Goal: Information Seeking & Learning: Learn about a topic

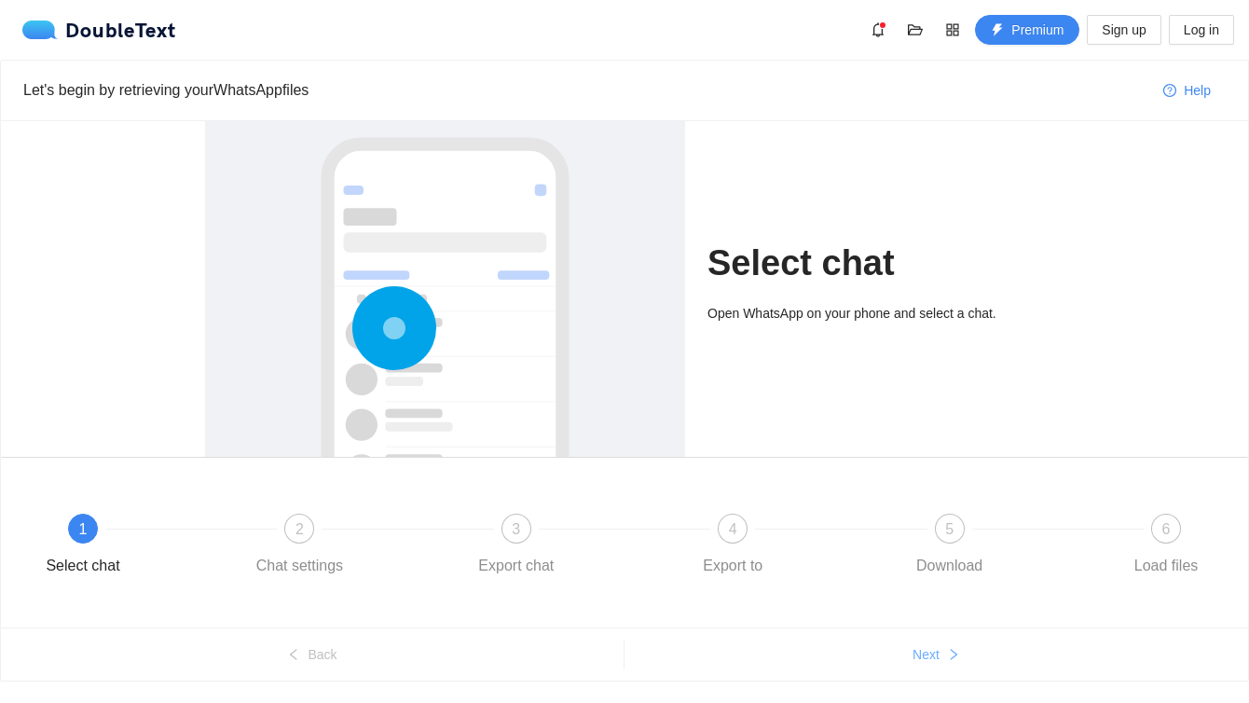
click at [958, 650] on icon "right" at bounding box center [953, 654] width 13 height 13
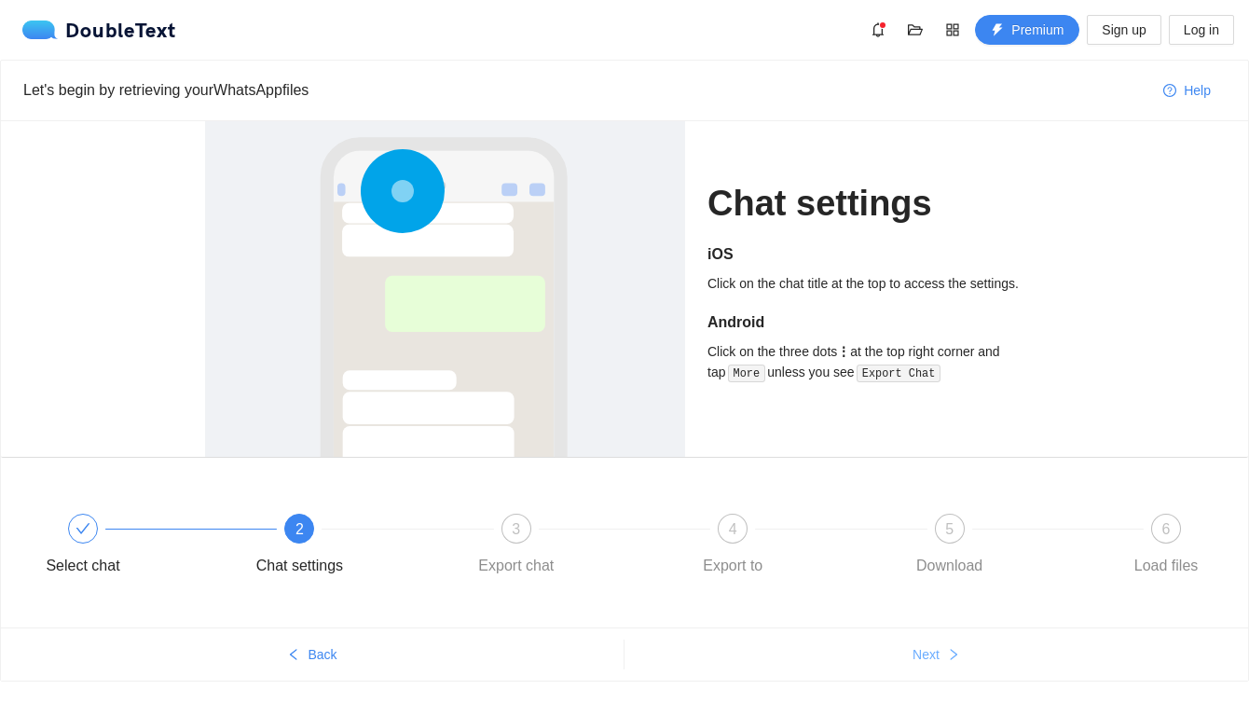
click at [958, 650] on icon "right" at bounding box center [953, 654] width 13 height 13
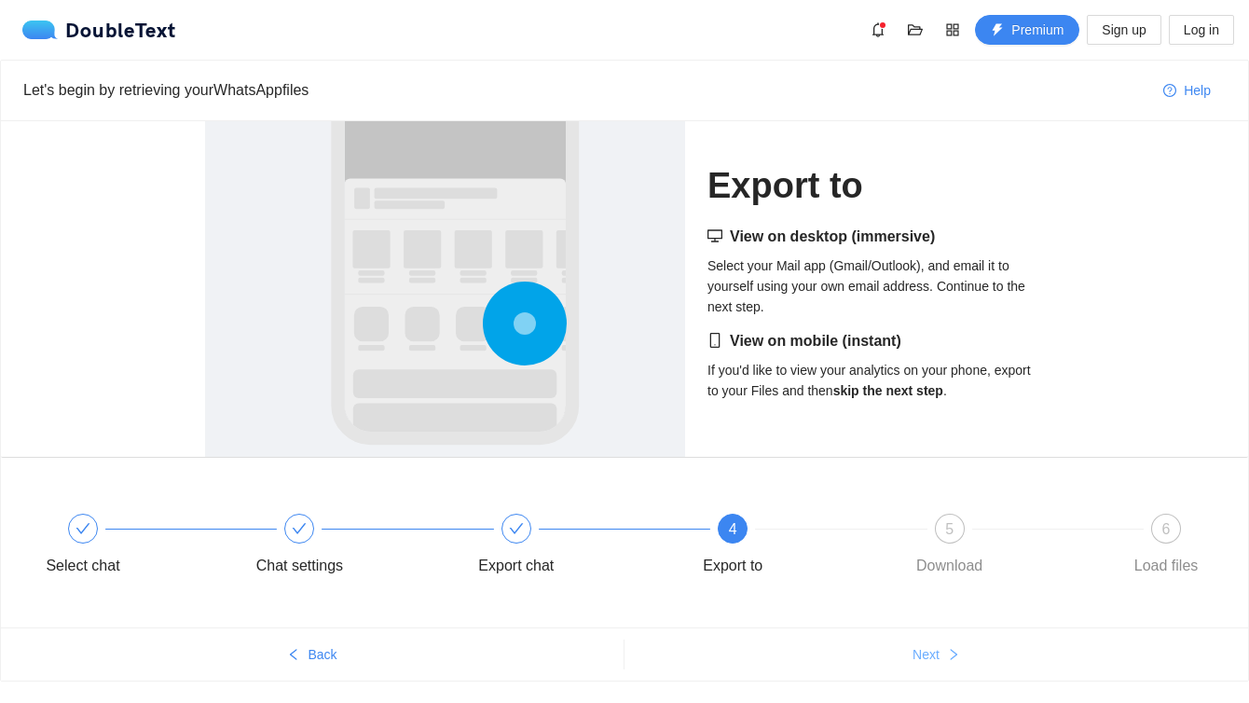
click at [958, 650] on icon "right" at bounding box center [953, 654] width 13 height 13
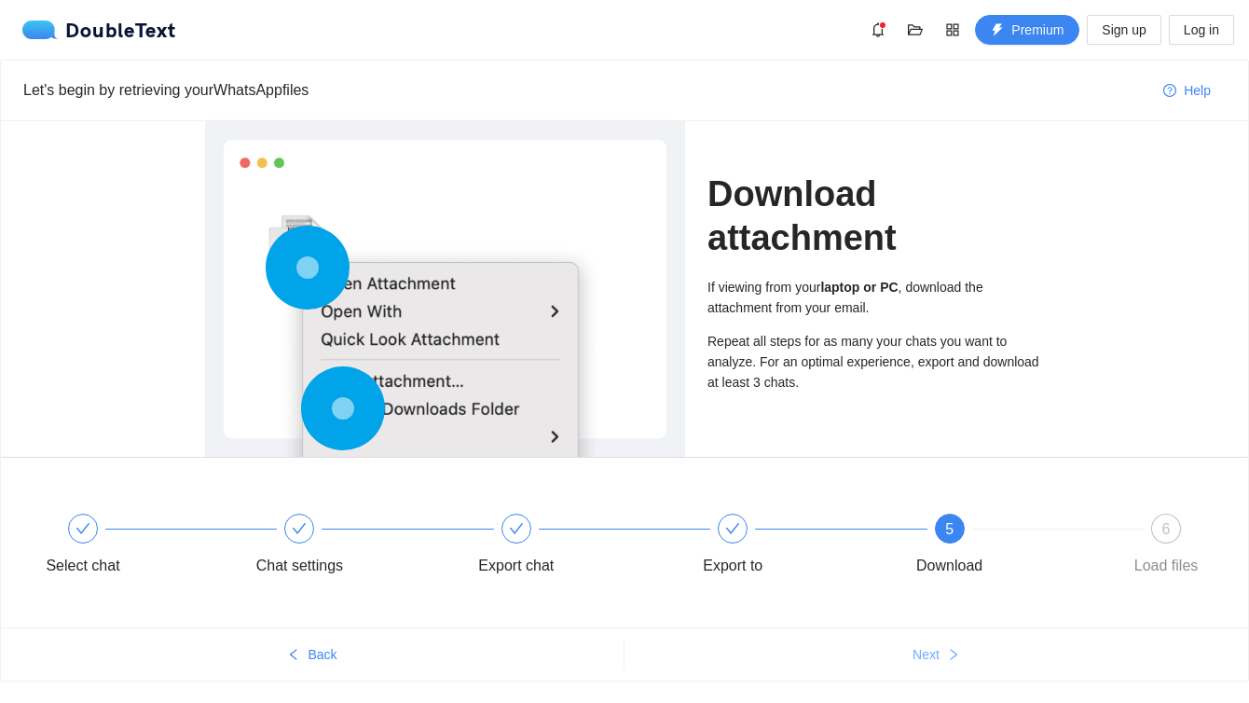
click at [958, 650] on icon "right" at bounding box center [953, 654] width 13 height 13
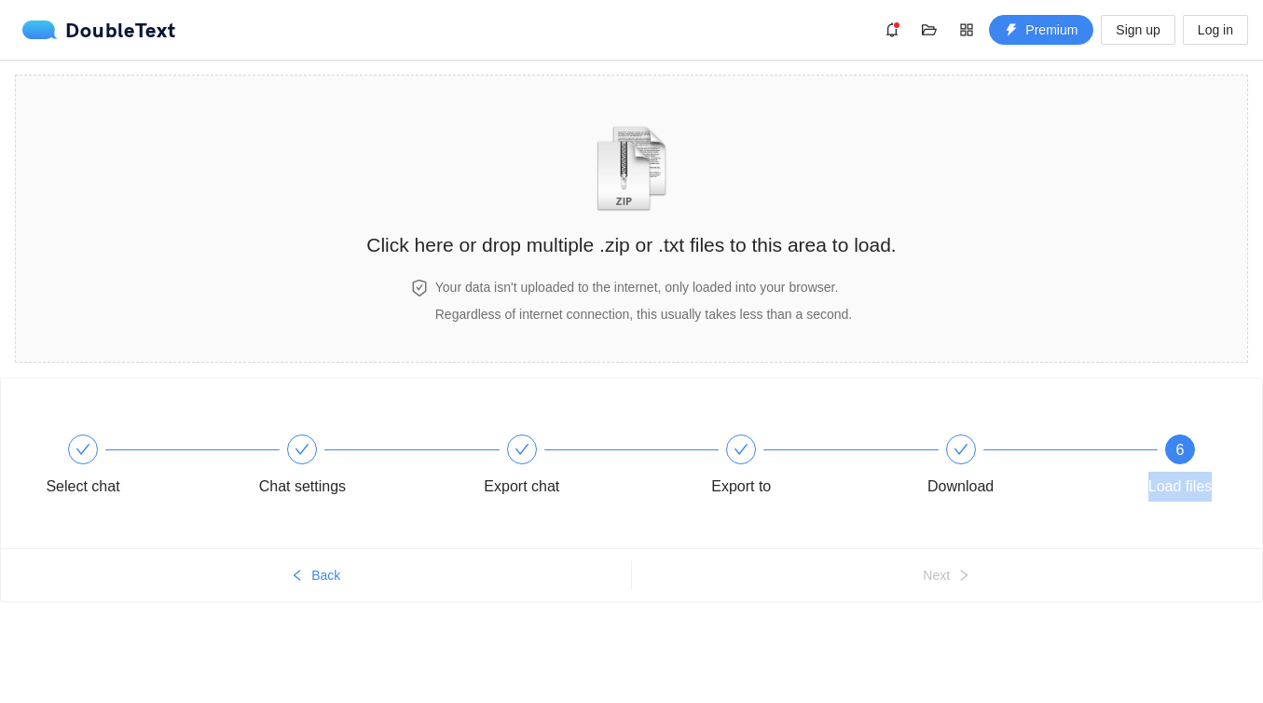
click at [958, 650] on div "Select chat Chat settings Export chat Export to Download 6 Load files Back Next" at bounding box center [631, 526] width 1263 height 296
click at [611, 149] on img "zipOrTextIcon" at bounding box center [631, 169] width 87 height 86
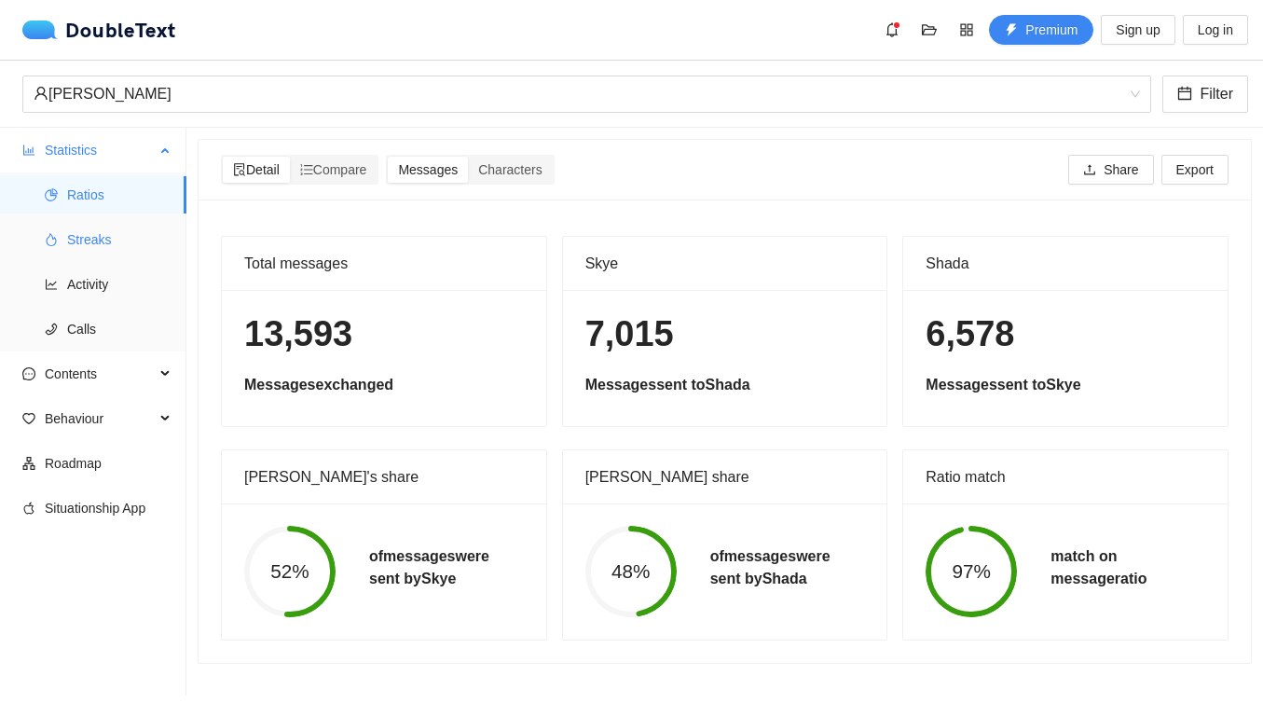
click at [105, 224] on span "Streaks" at bounding box center [119, 239] width 104 height 37
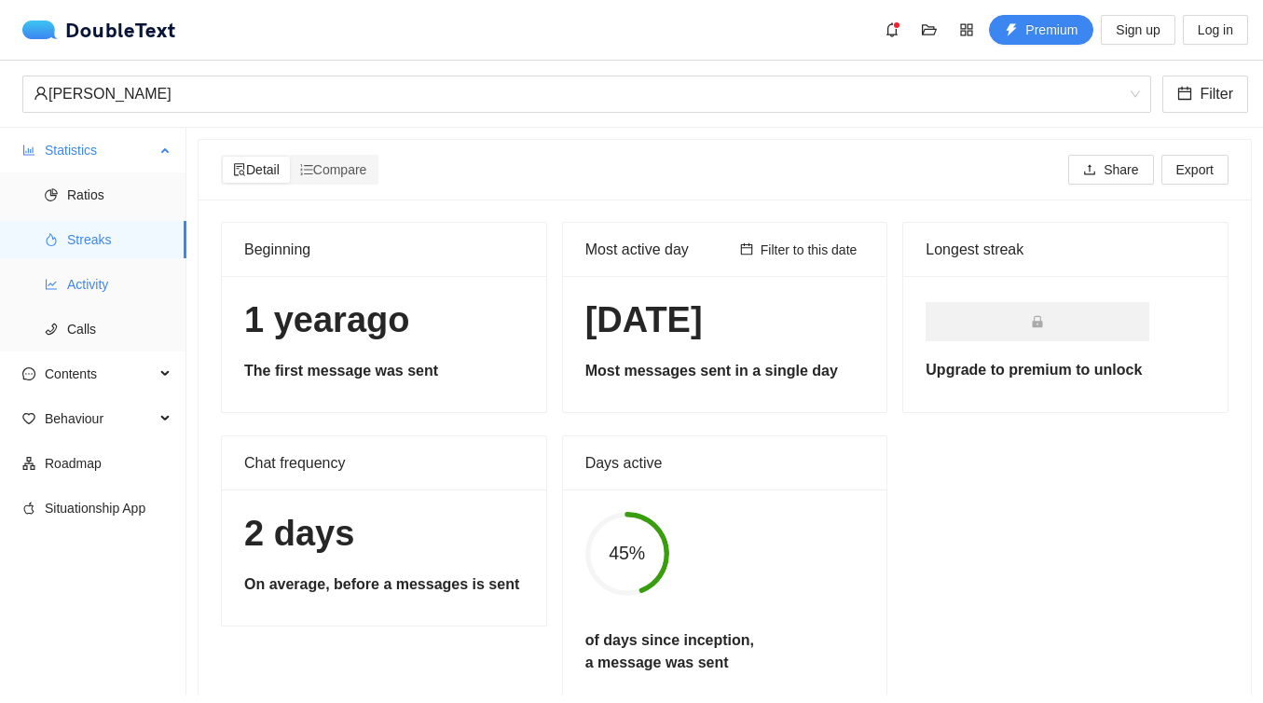
click at [107, 276] on span "Activity" at bounding box center [119, 284] width 104 height 37
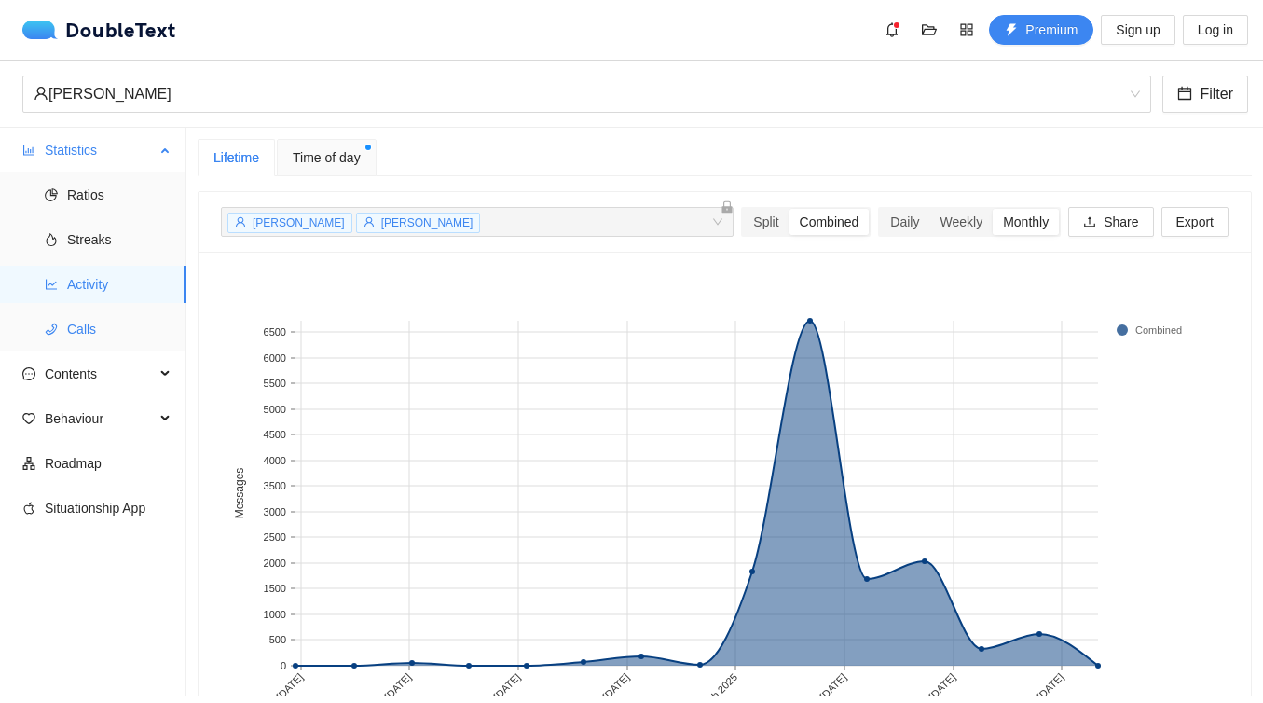
click at [146, 314] on span "Calls" at bounding box center [119, 328] width 104 height 37
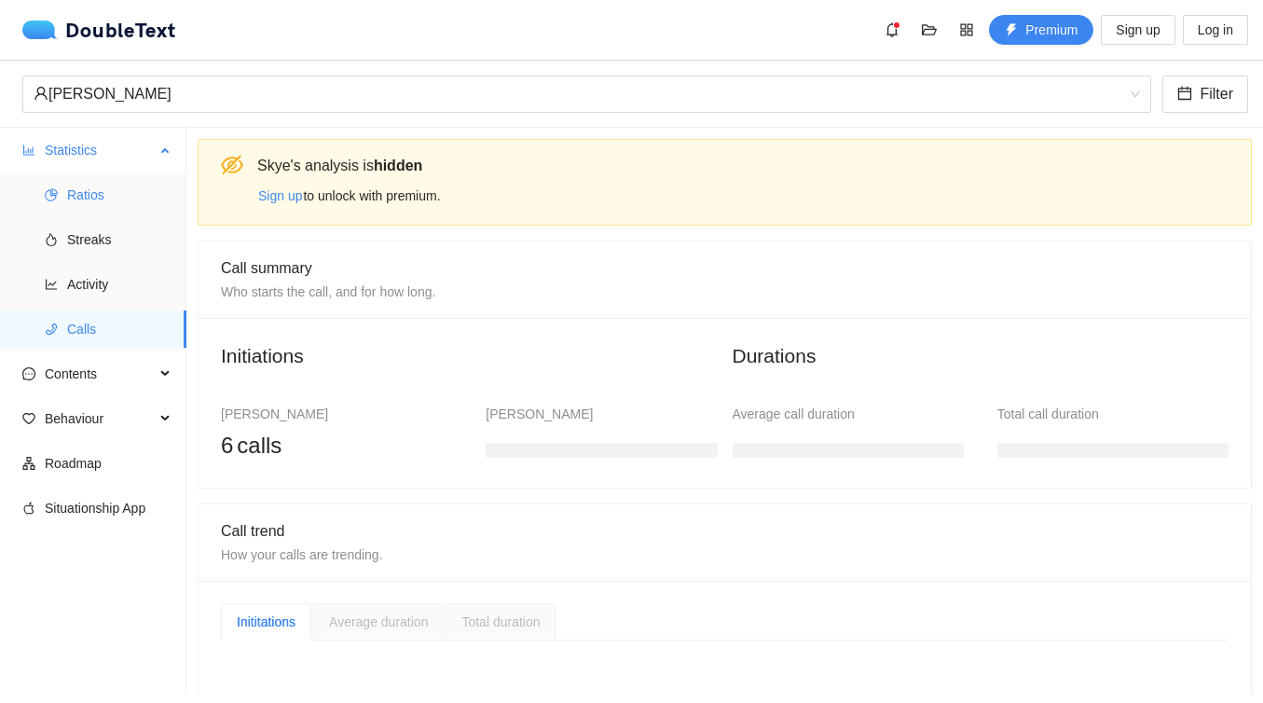
click at [147, 199] on span "Ratios" at bounding box center [119, 194] width 104 height 37
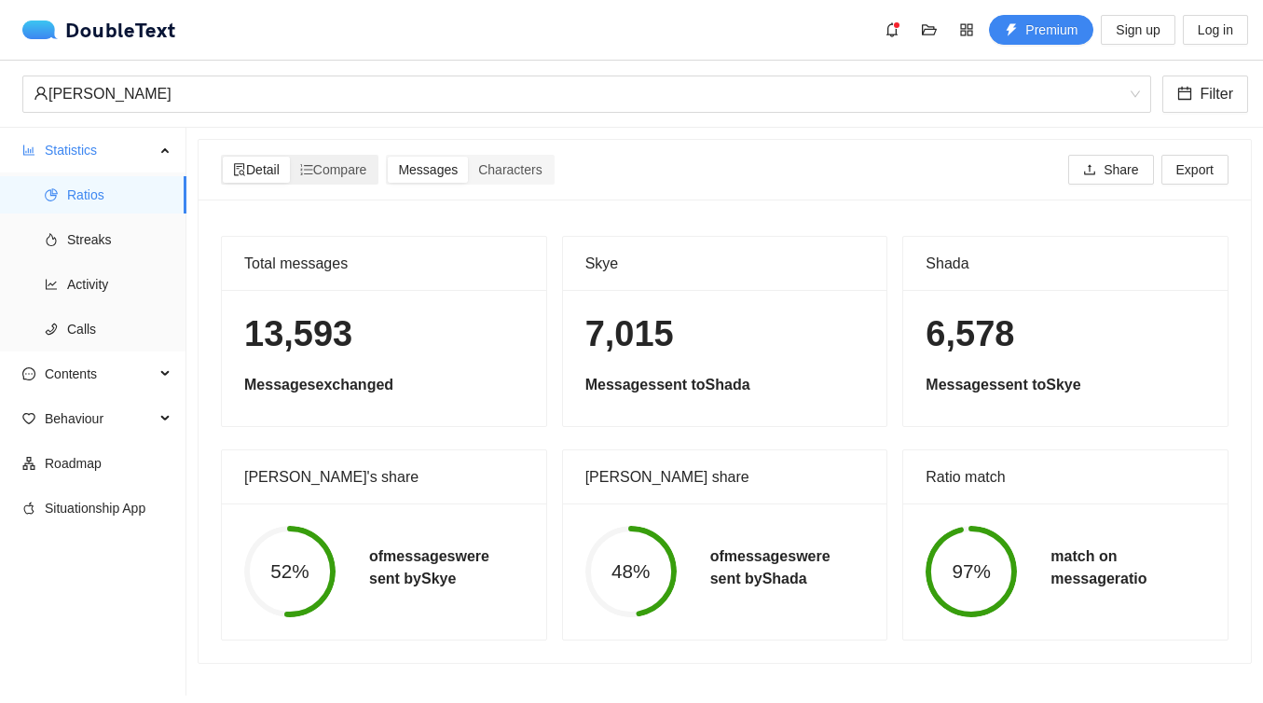
click at [328, 155] on div "Detail Compare" at bounding box center [300, 170] width 158 height 30
click at [334, 162] on span "Compare" at bounding box center [333, 169] width 67 height 15
click at [290, 157] on input "Compare" at bounding box center [290, 157] width 0 height 0
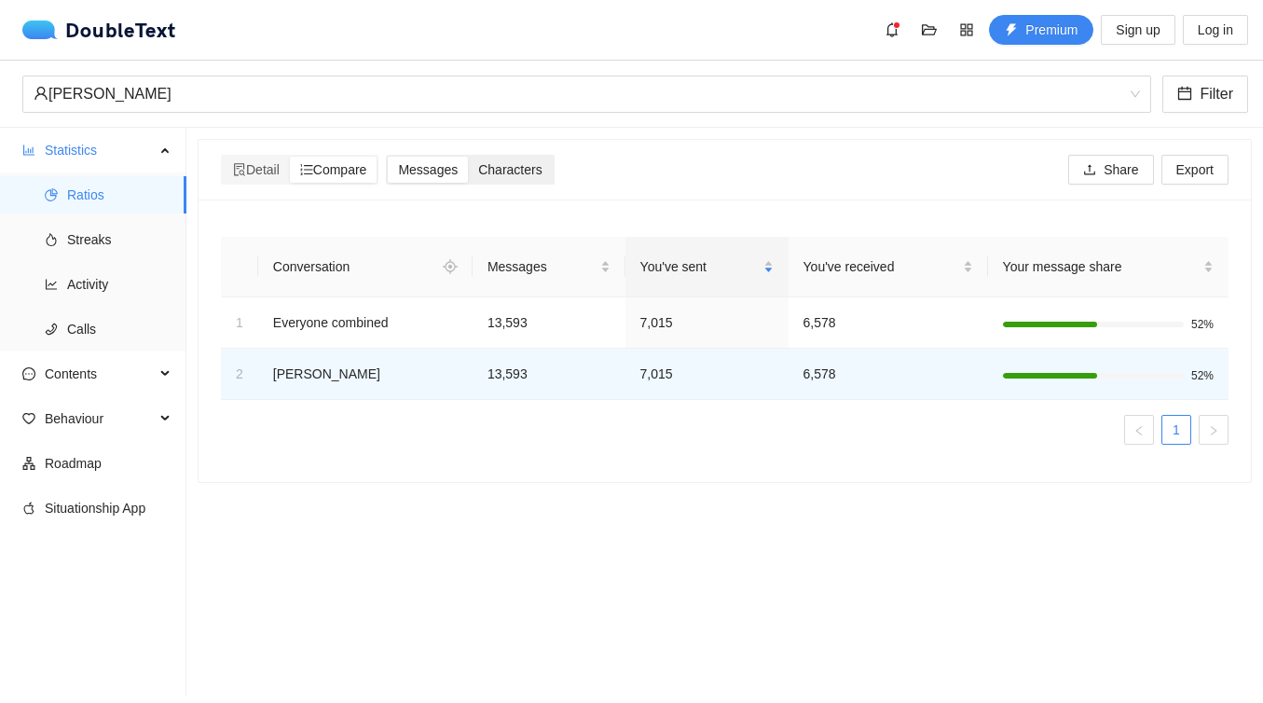
click at [535, 168] on span "Characters" at bounding box center [509, 169] width 63 height 15
click at [468, 157] on input "Characters" at bounding box center [468, 157] width 0 height 0
click at [265, 160] on div "Detail" at bounding box center [256, 170] width 67 height 26
click at [223, 157] on input "Detail" at bounding box center [223, 157] width 0 height 0
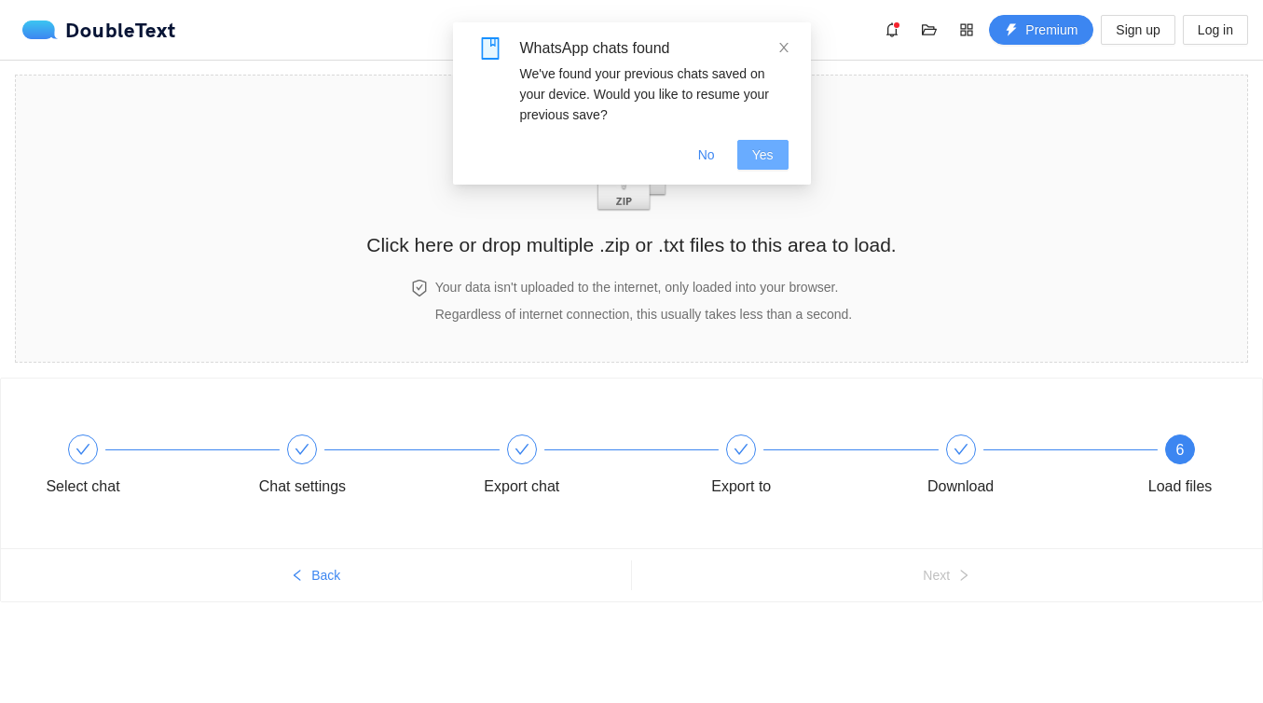
click at [763, 155] on span "Yes" at bounding box center [762, 155] width 21 height 21
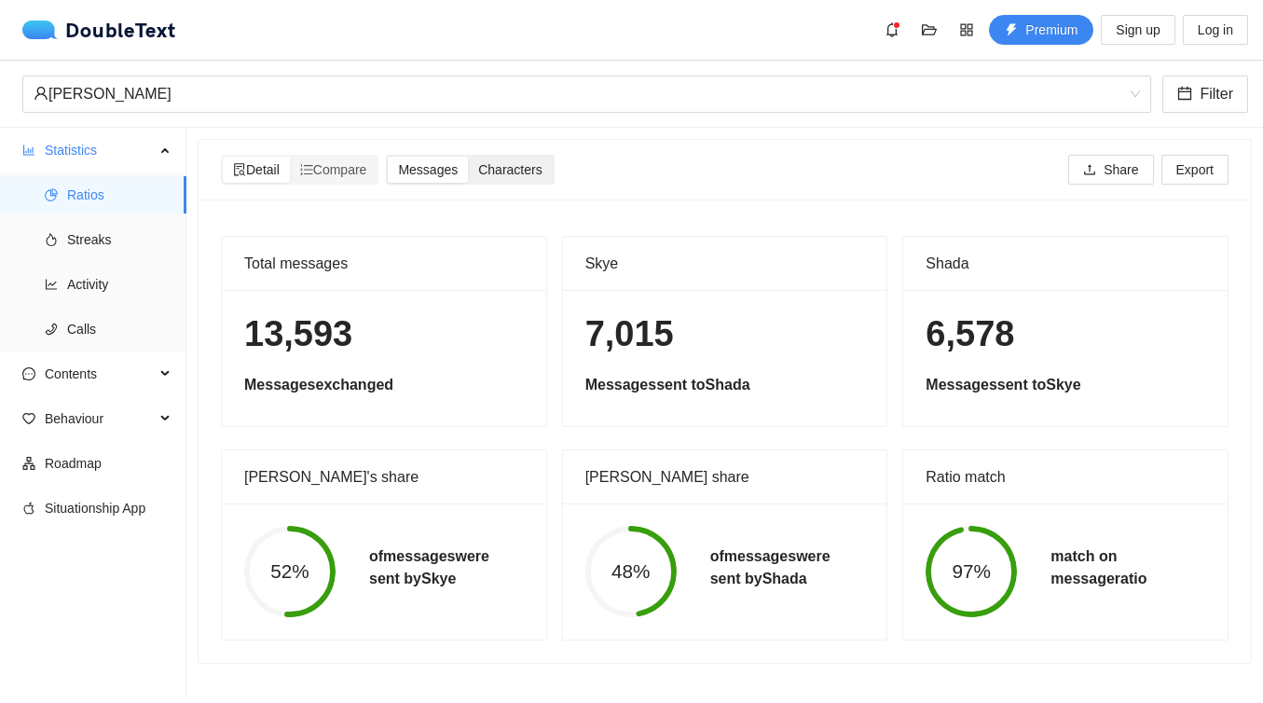
click at [528, 167] on span "Characters" at bounding box center [509, 169] width 63 height 15
click at [468, 157] on input "Characters" at bounding box center [468, 157] width 0 height 0
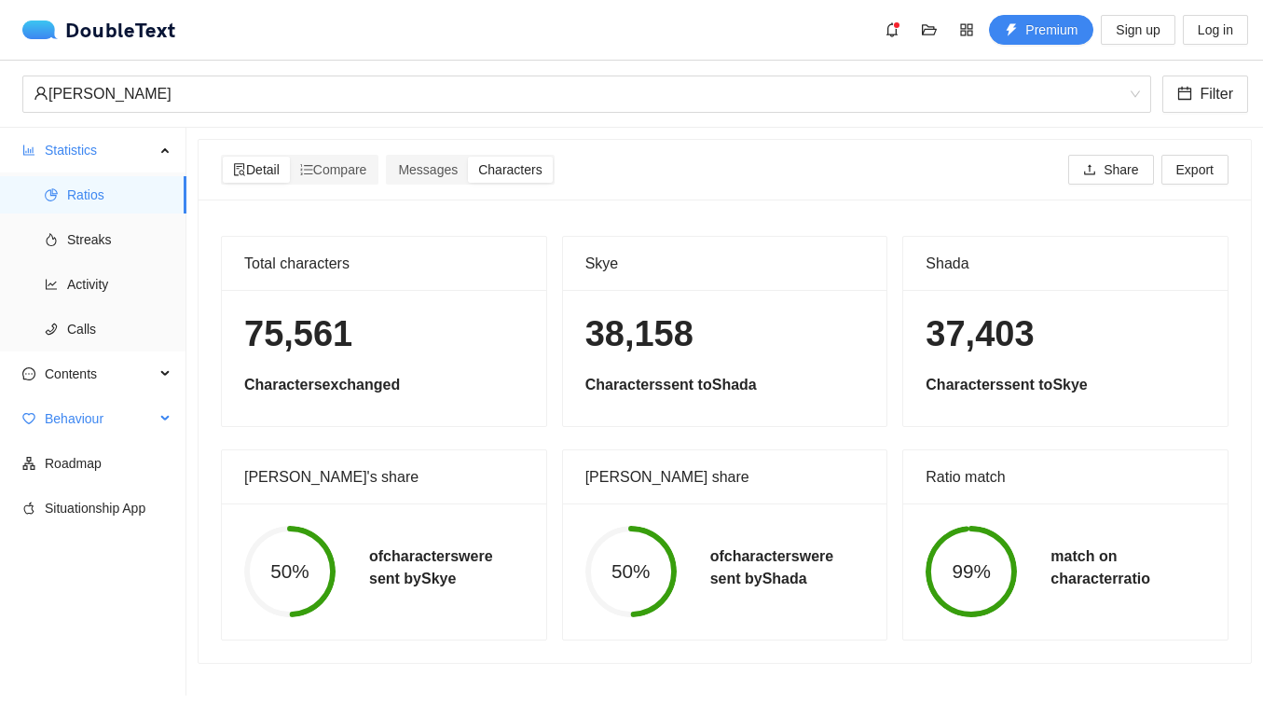
click at [123, 410] on span "Behaviour" at bounding box center [100, 418] width 110 height 37
click at [123, 461] on span "Engagement" at bounding box center [119, 463] width 104 height 37
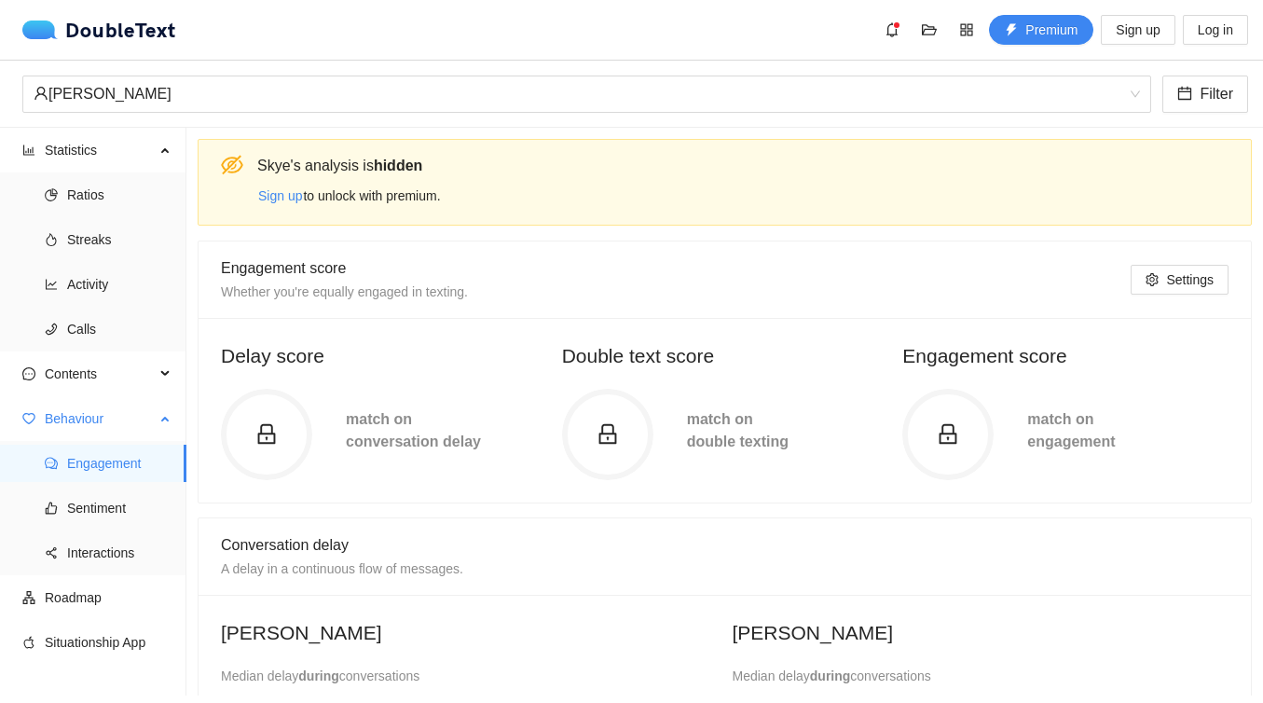
click at [124, 419] on span "Behaviour" at bounding box center [100, 418] width 110 height 37
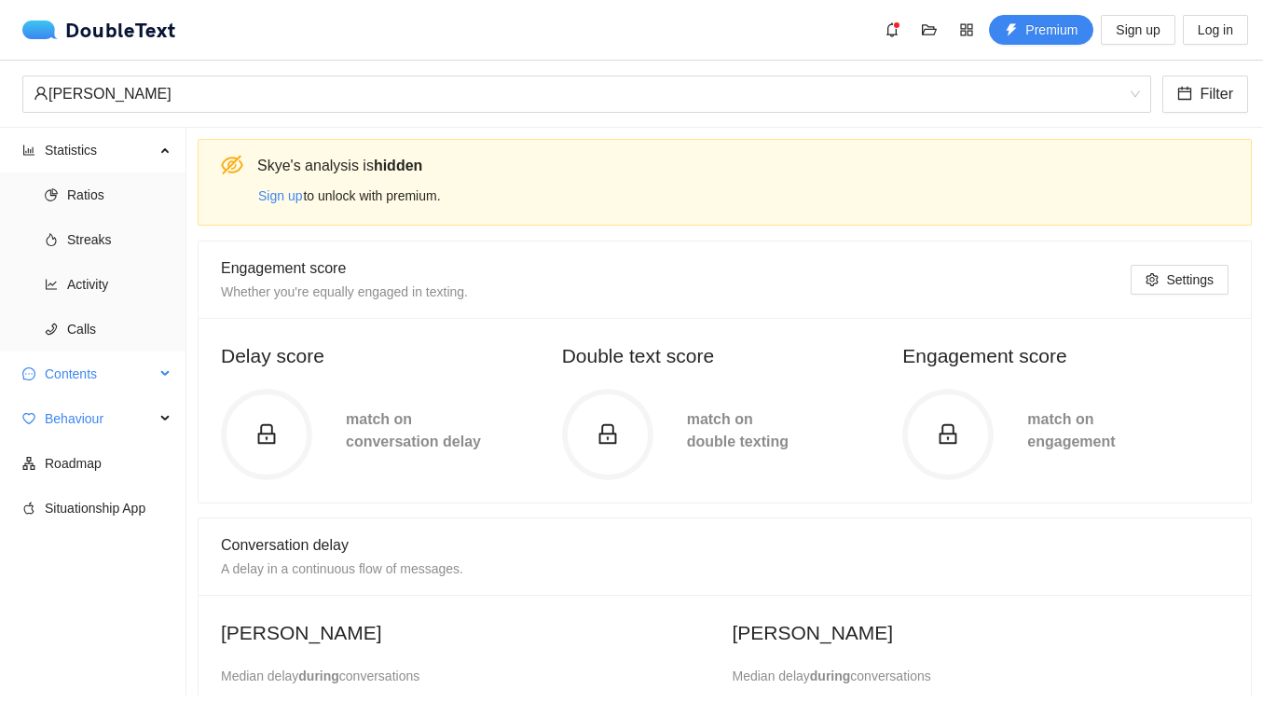
click at [123, 377] on span "Contents" at bounding box center [100, 373] width 110 height 37
click at [114, 419] on span "Word Cloud" at bounding box center [119, 418] width 104 height 37
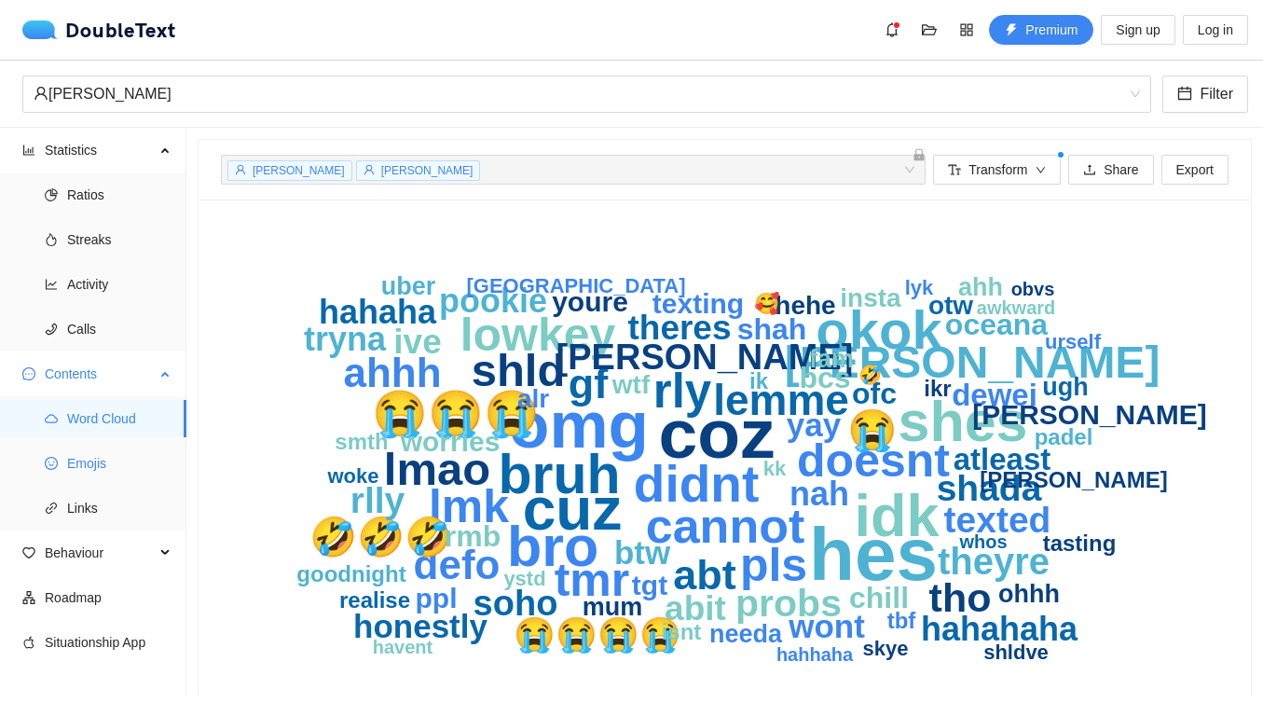
click at [125, 457] on span "Emojis" at bounding box center [119, 463] width 104 height 37
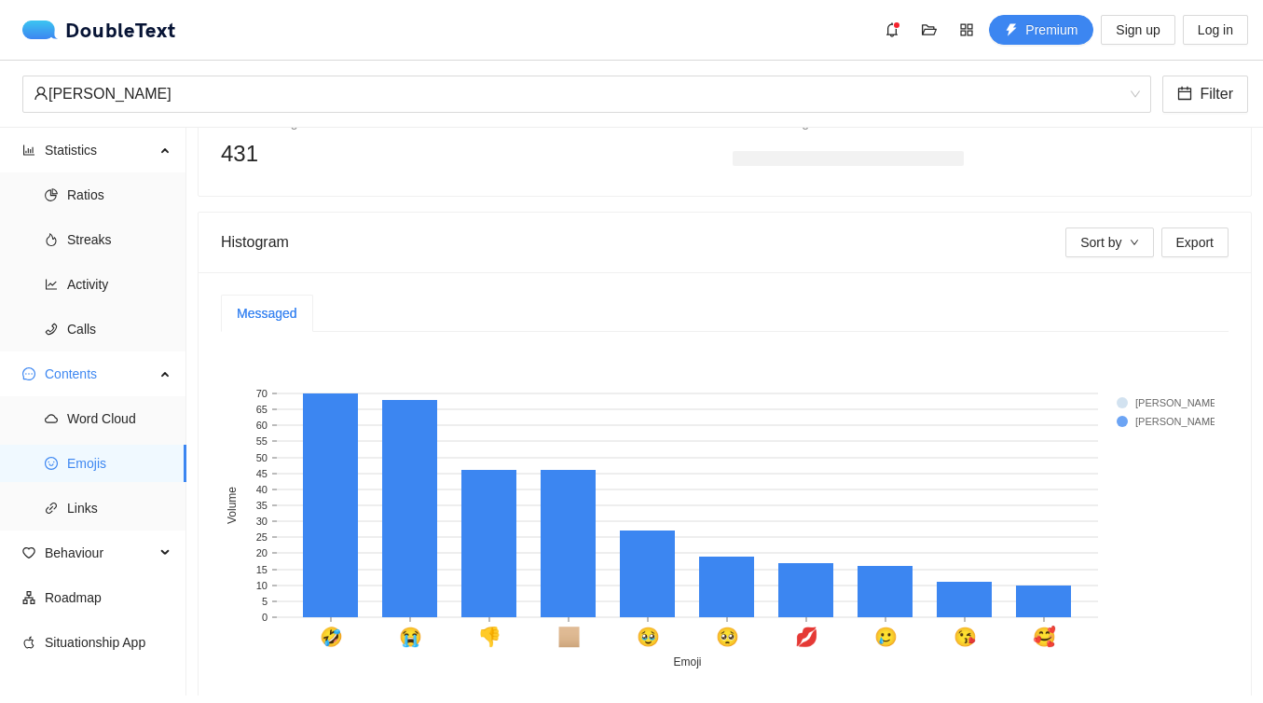
scroll to position [268, 0]
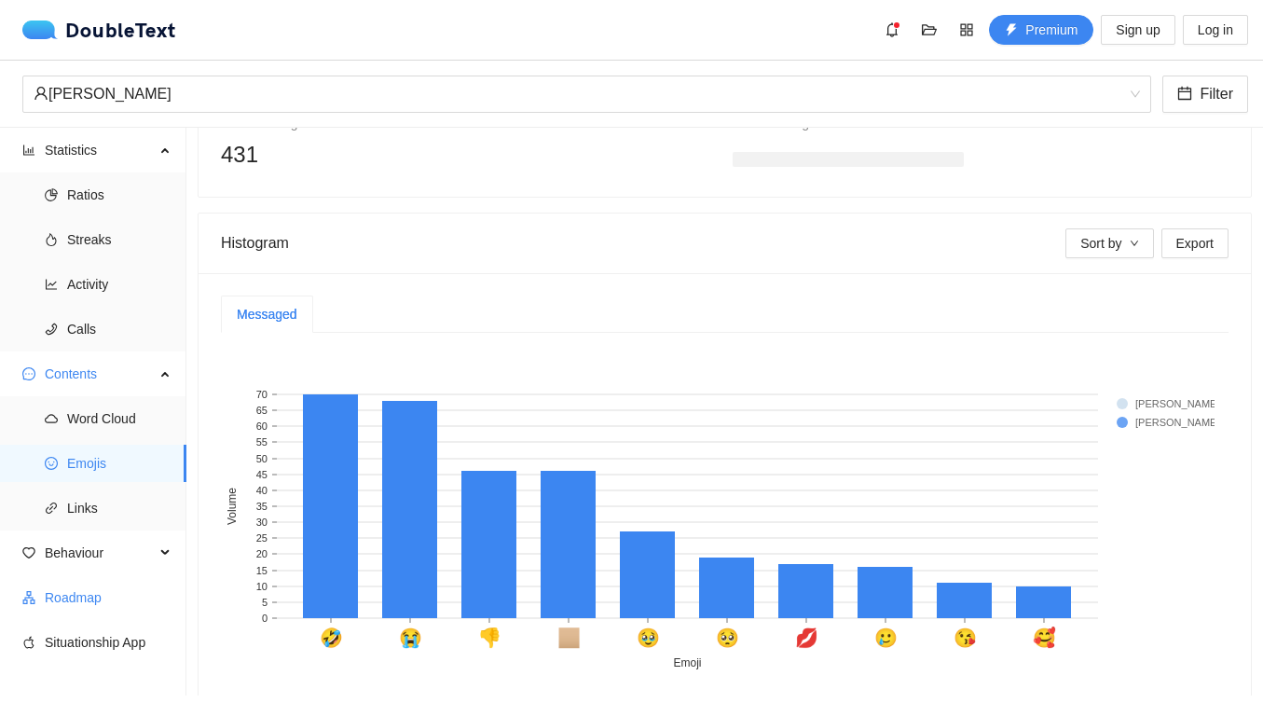
click at [103, 602] on span "Roadmap" at bounding box center [108, 597] width 127 height 37
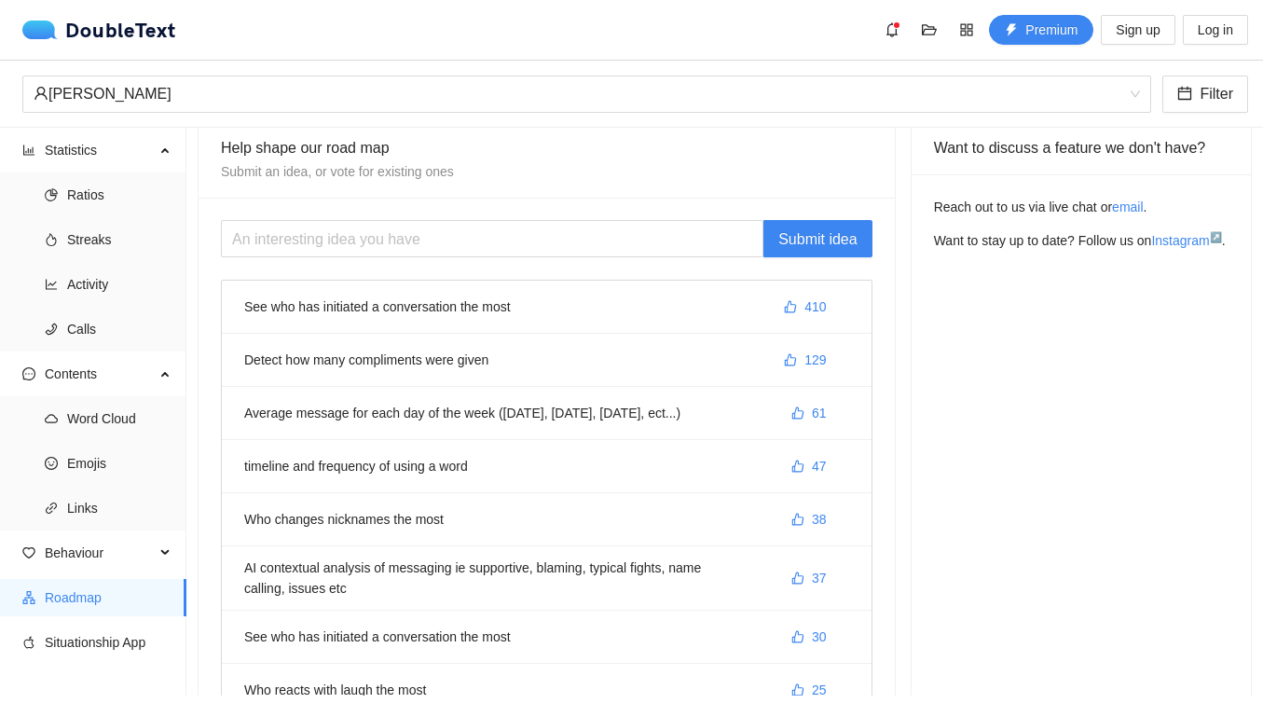
scroll to position [25, 0]
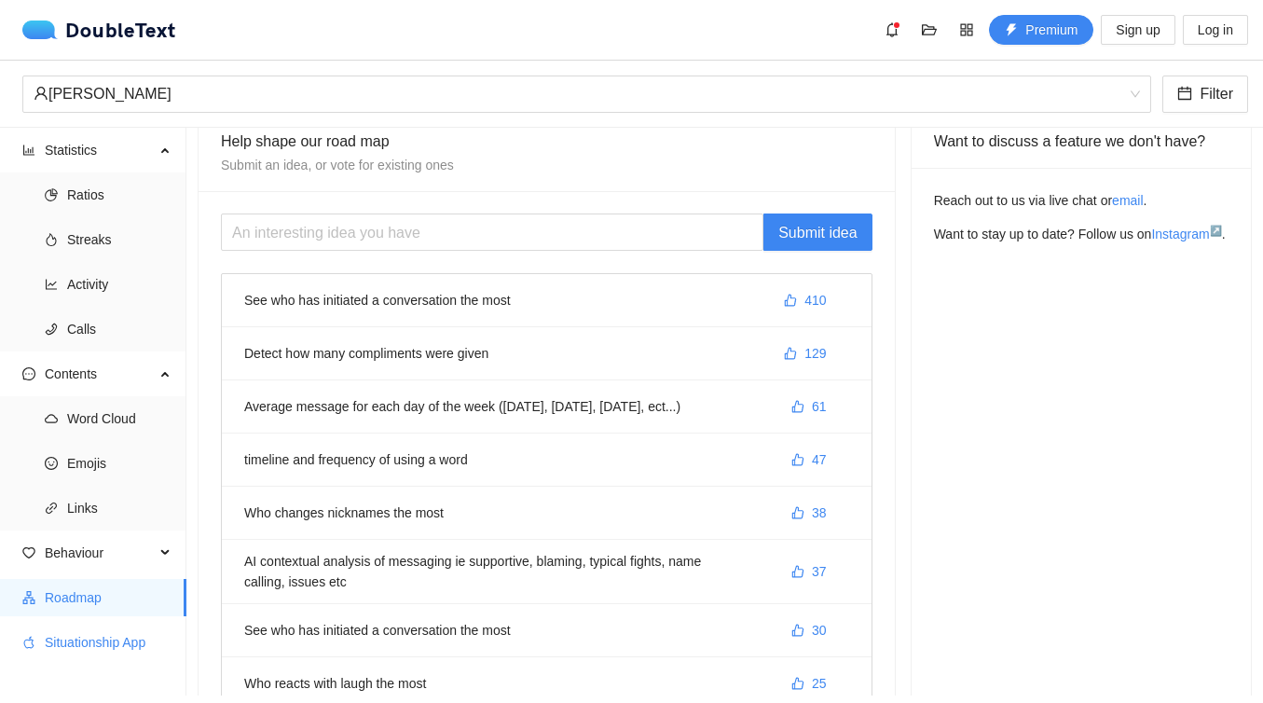
click at [132, 632] on span "Situationship App" at bounding box center [108, 642] width 127 height 37
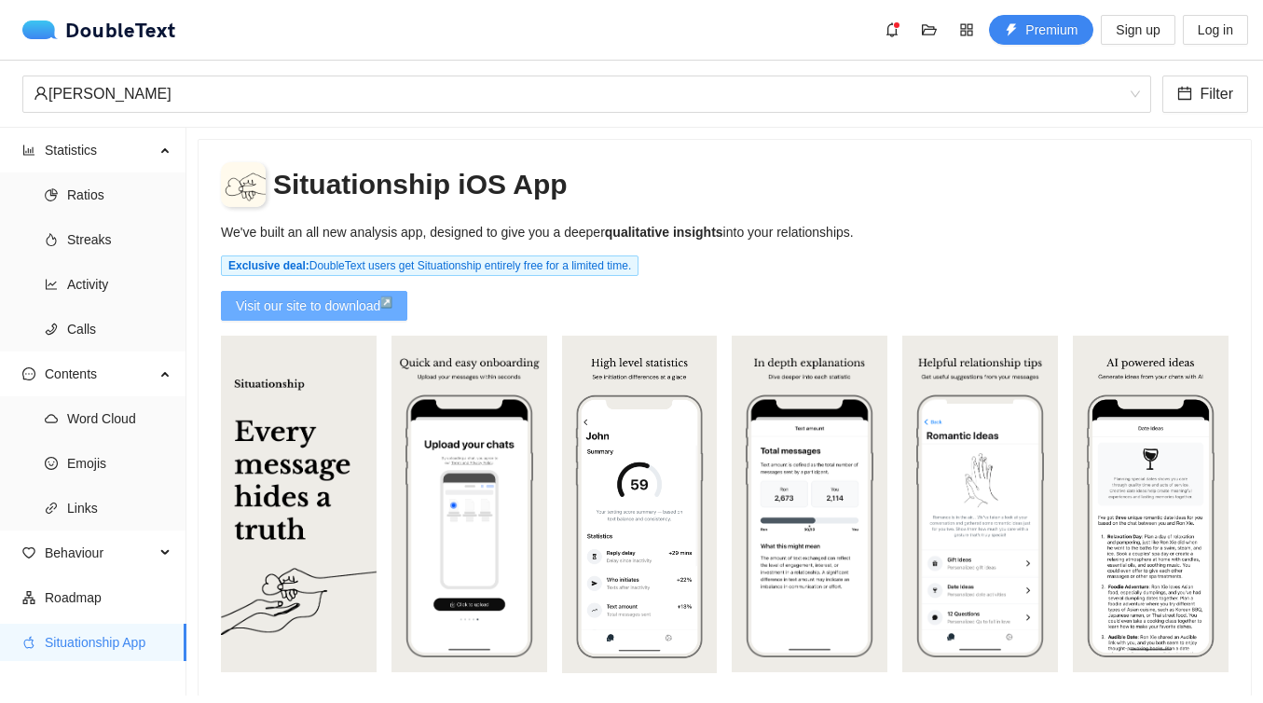
click at [310, 304] on span "Visit our site to download" at bounding box center [308, 306] width 145 height 21
click at [103, 417] on span "Word Cloud" at bounding box center [119, 418] width 104 height 37
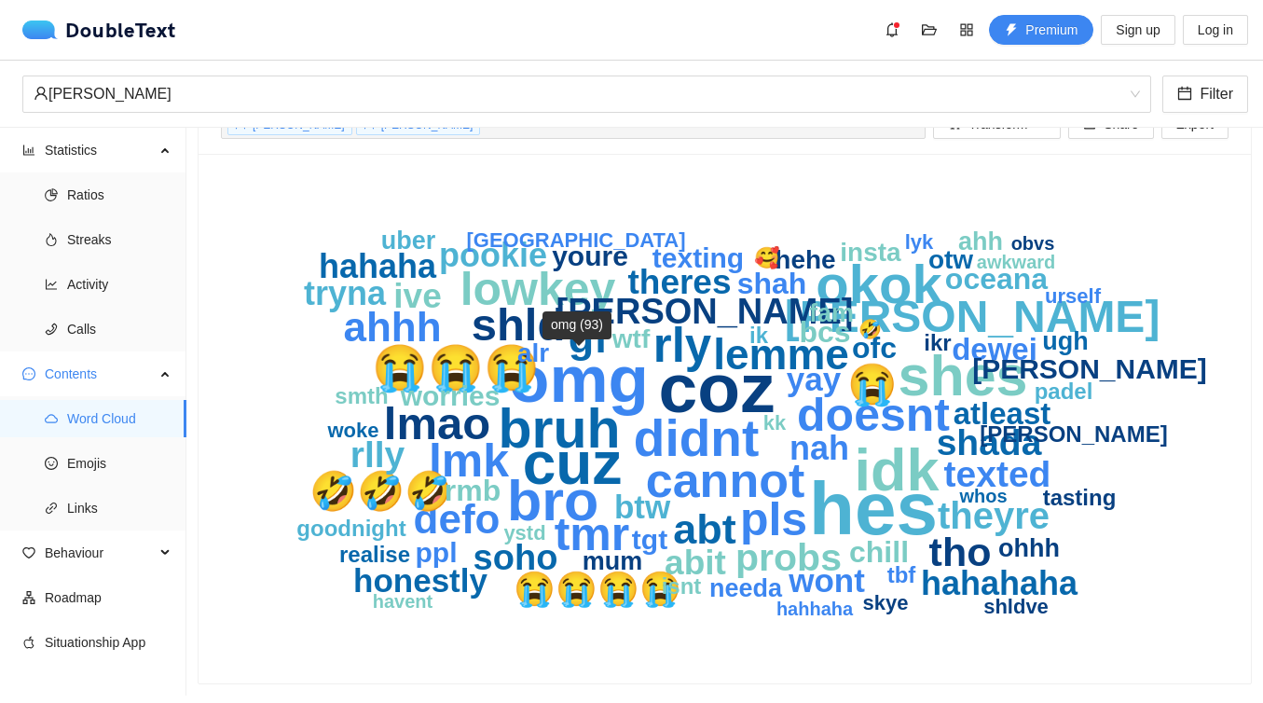
scroll to position [60, 0]
click at [107, 472] on span "Emojis" at bounding box center [119, 463] width 104 height 37
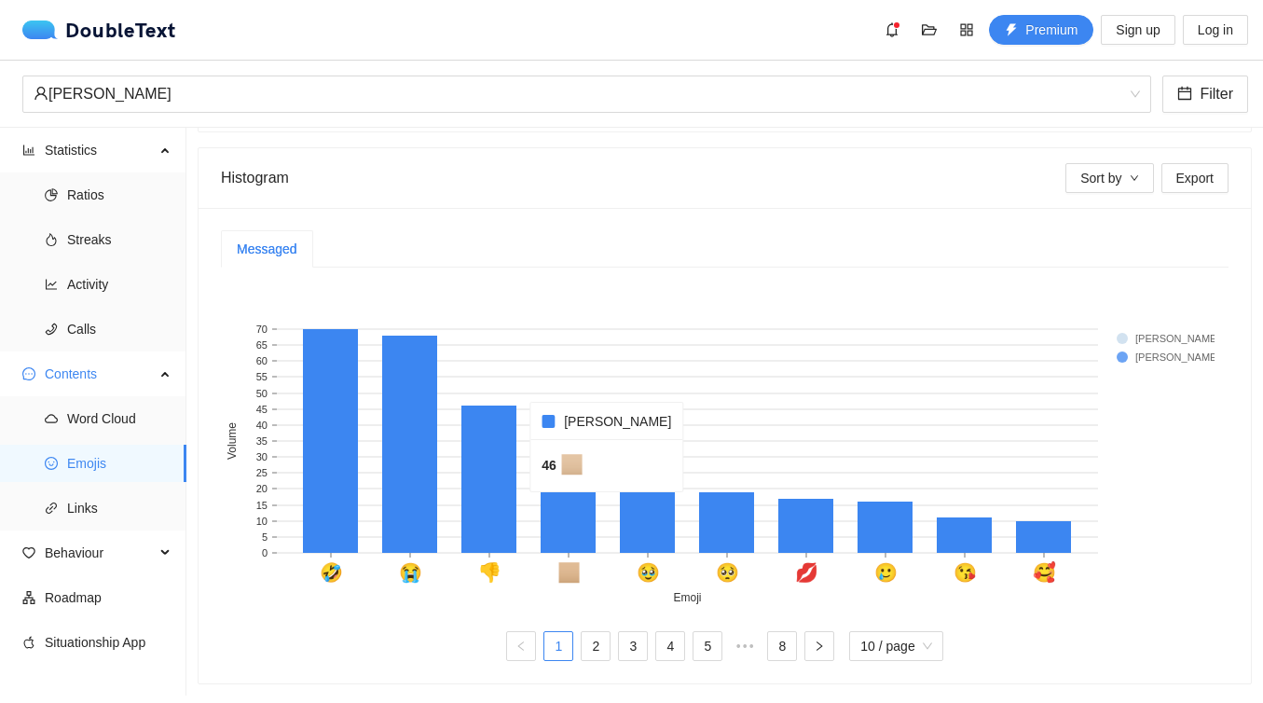
scroll to position [347, 0]
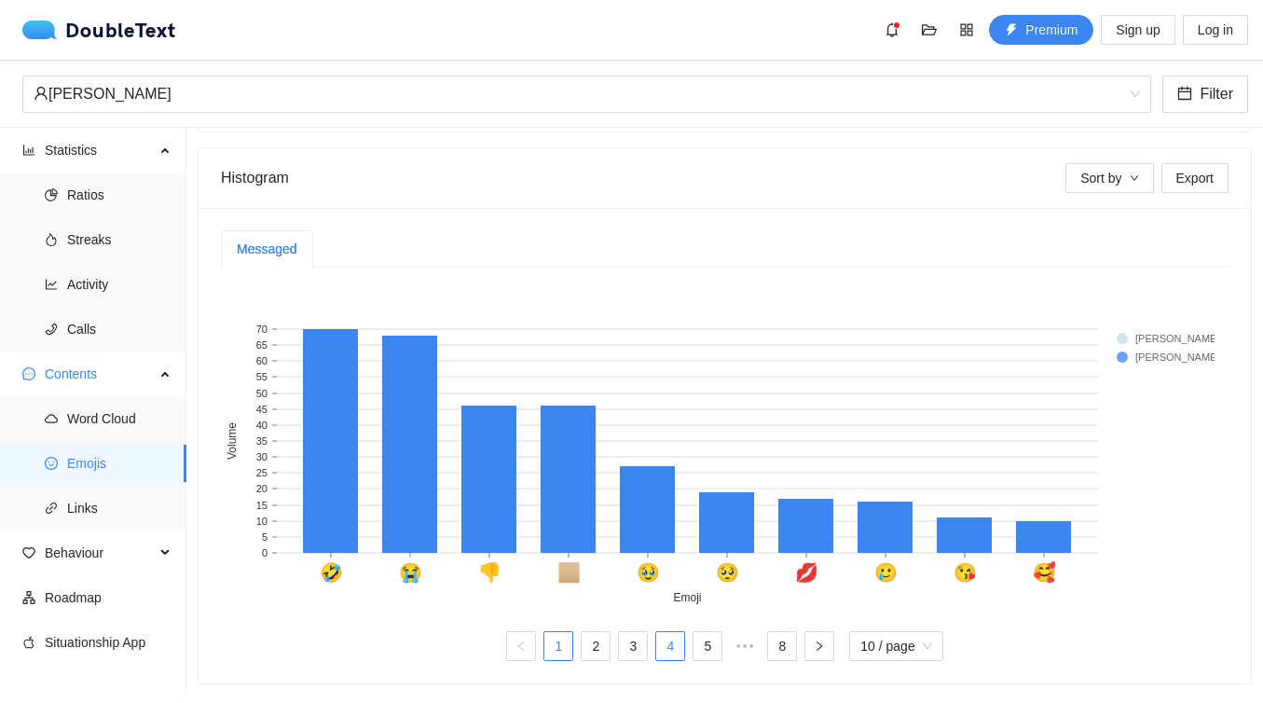
click at [668, 638] on link "4" at bounding box center [670, 646] width 28 height 28
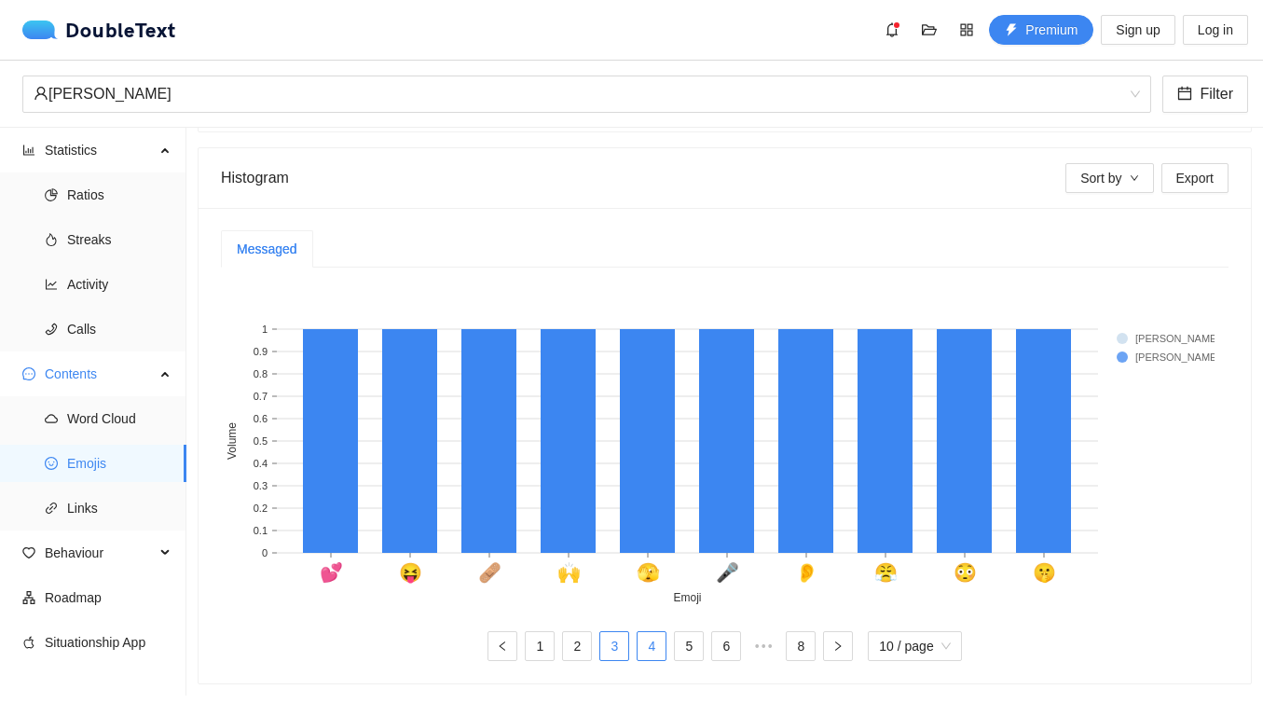
click at [618, 632] on link "3" at bounding box center [614, 646] width 28 height 28
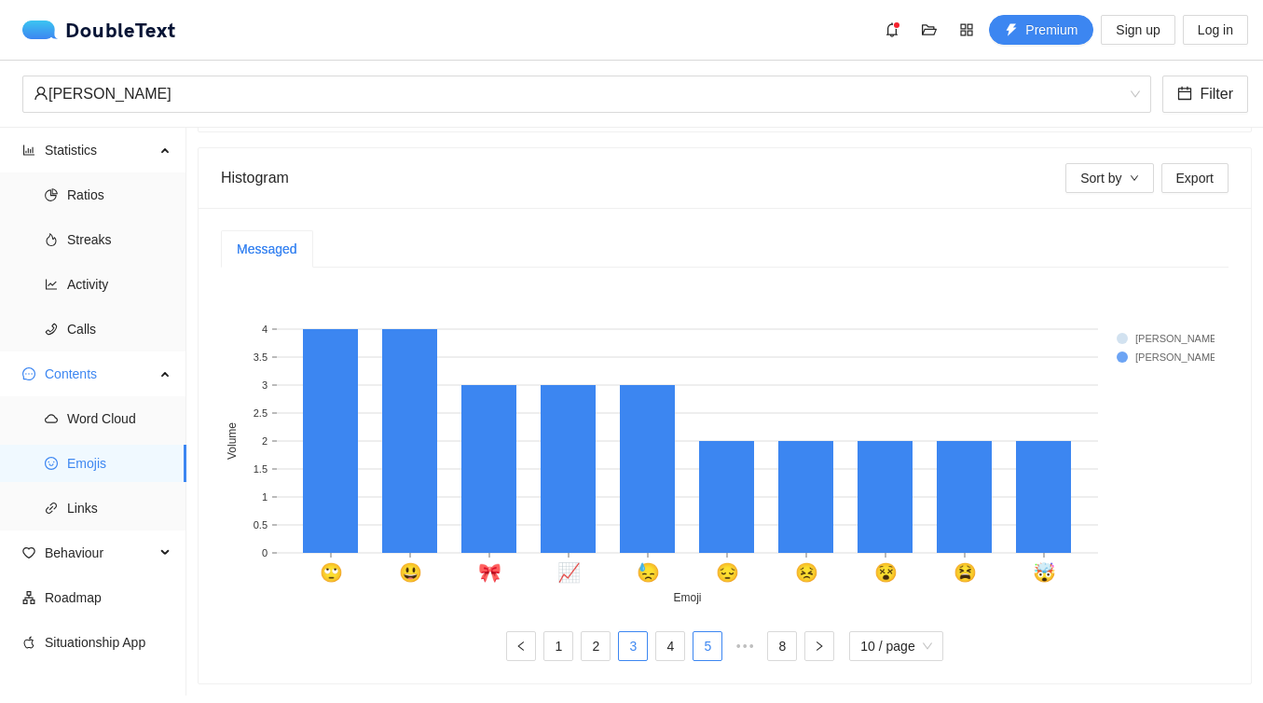
click at [694, 636] on link "5" at bounding box center [708, 646] width 28 height 28
